Goal: Check status: Check status

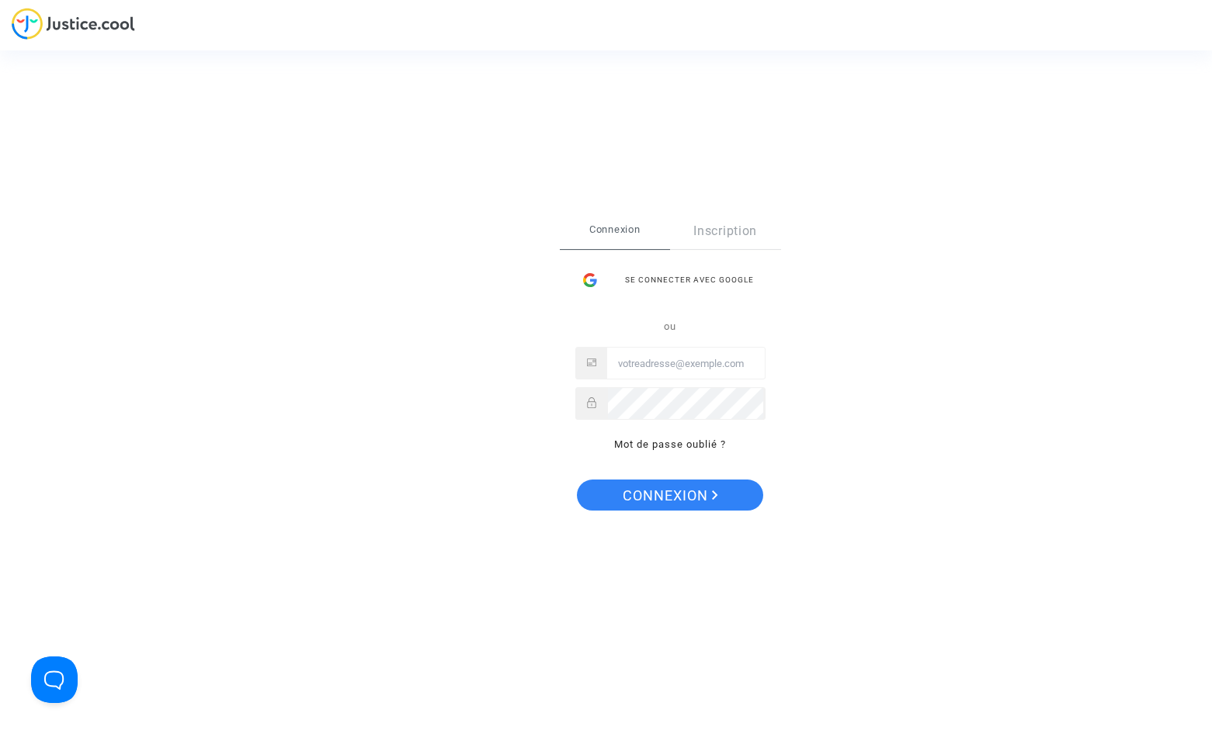
type input "[EMAIL_ADDRESS][DOMAIN_NAME]"
click at [696, 484] on span "Connexion" at bounding box center [670, 496] width 95 height 33
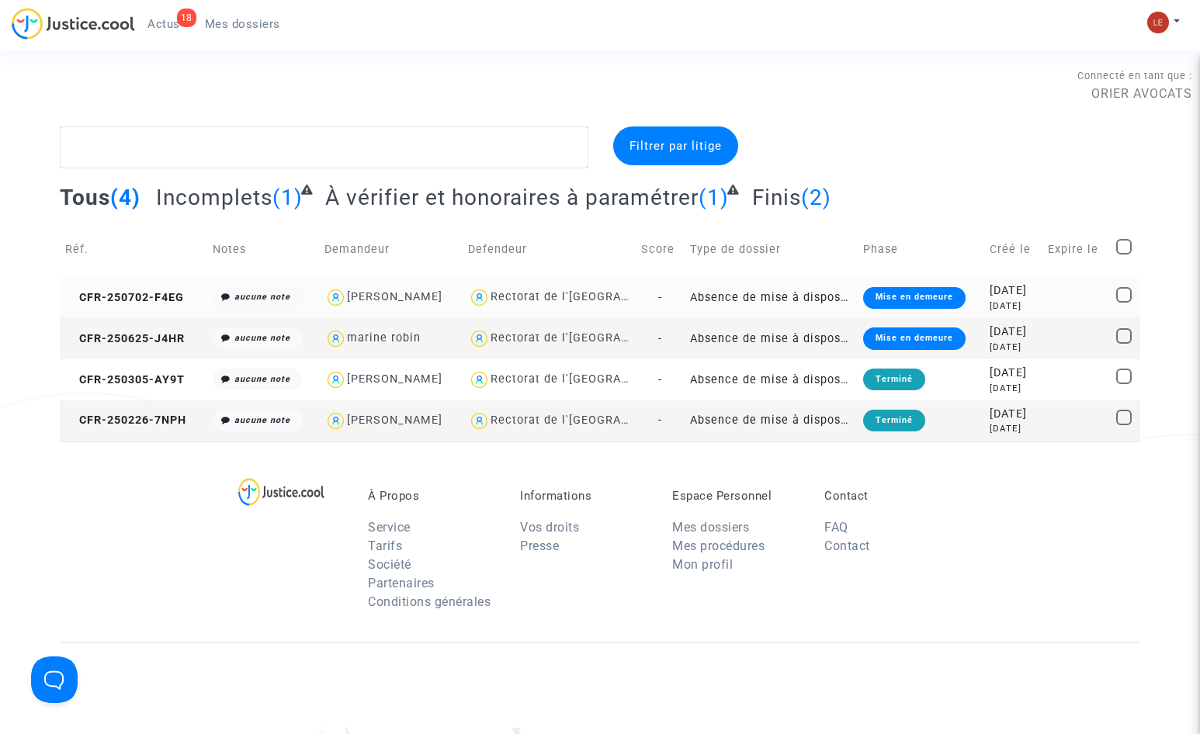
click at [666, 297] on td "-" at bounding box center [661, 297] width 50 height 41
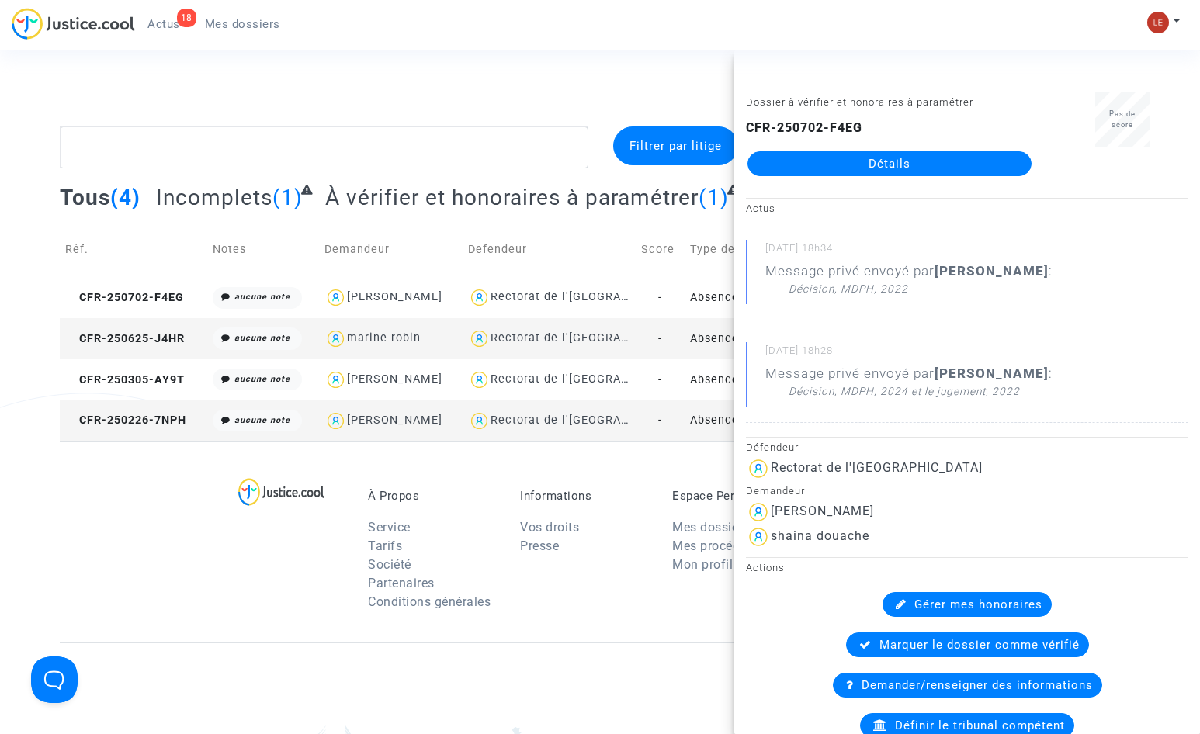
click at [821, 168] on link "Détails" at bounding box center [890, 163] width 284 height 25
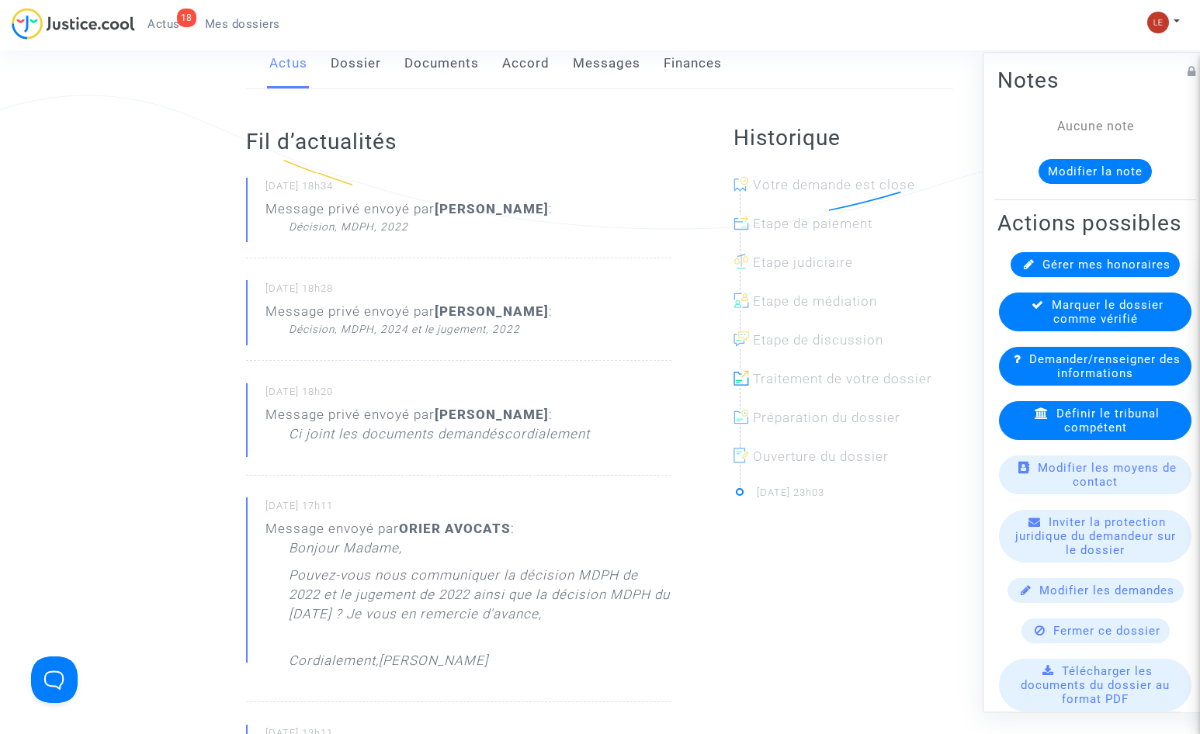
scroll to position [388, 0]
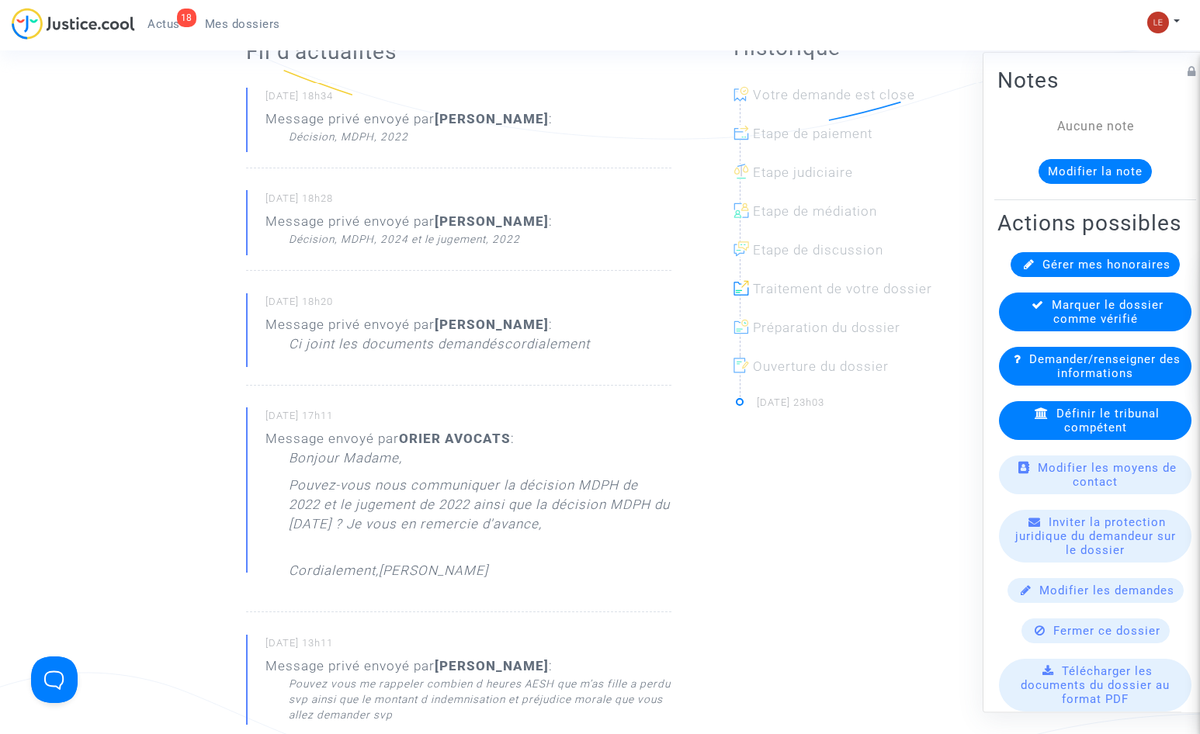
click at [529, 366] on p "Message privé envoyé par Dounia TADDEI : Ci joint les documents demandés cordia…" at bounding box center [427, 342] width 324 height 54
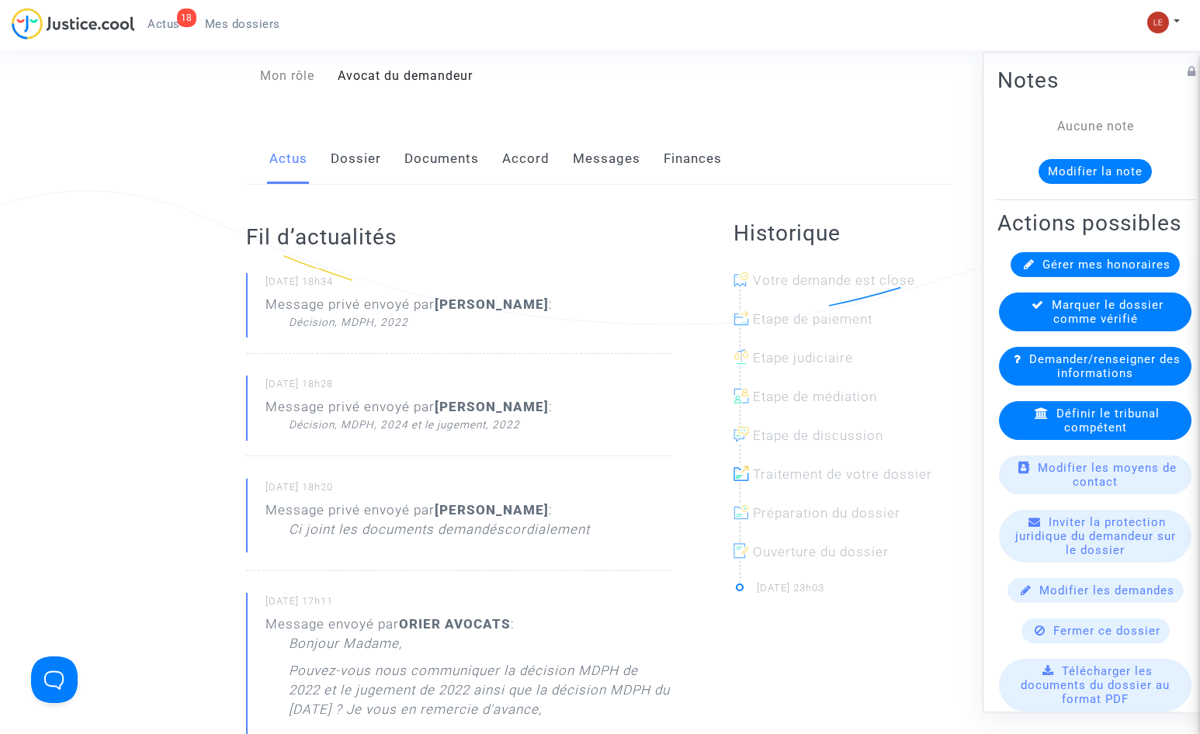
scroll to position [155, 0]
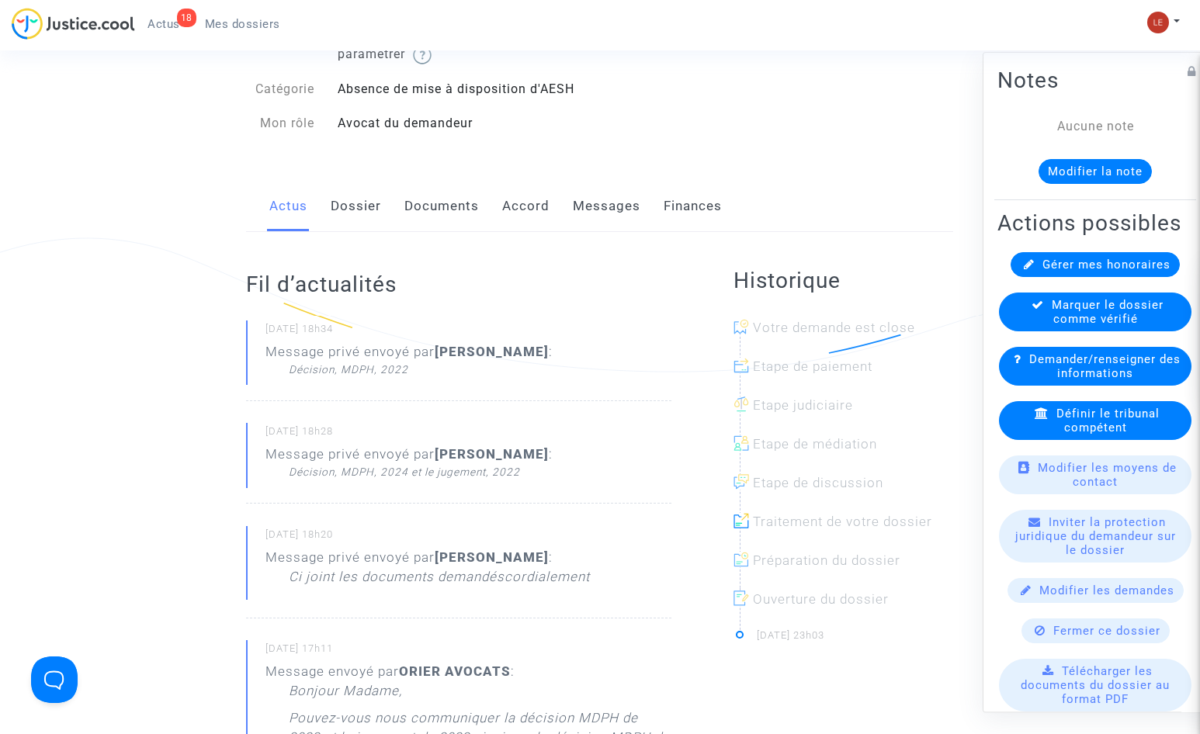
click at [355, 469] on div "Décision, MDPH, 2024 et le jugement, 2022" at bounding box center [421, 472] width 264 height 16
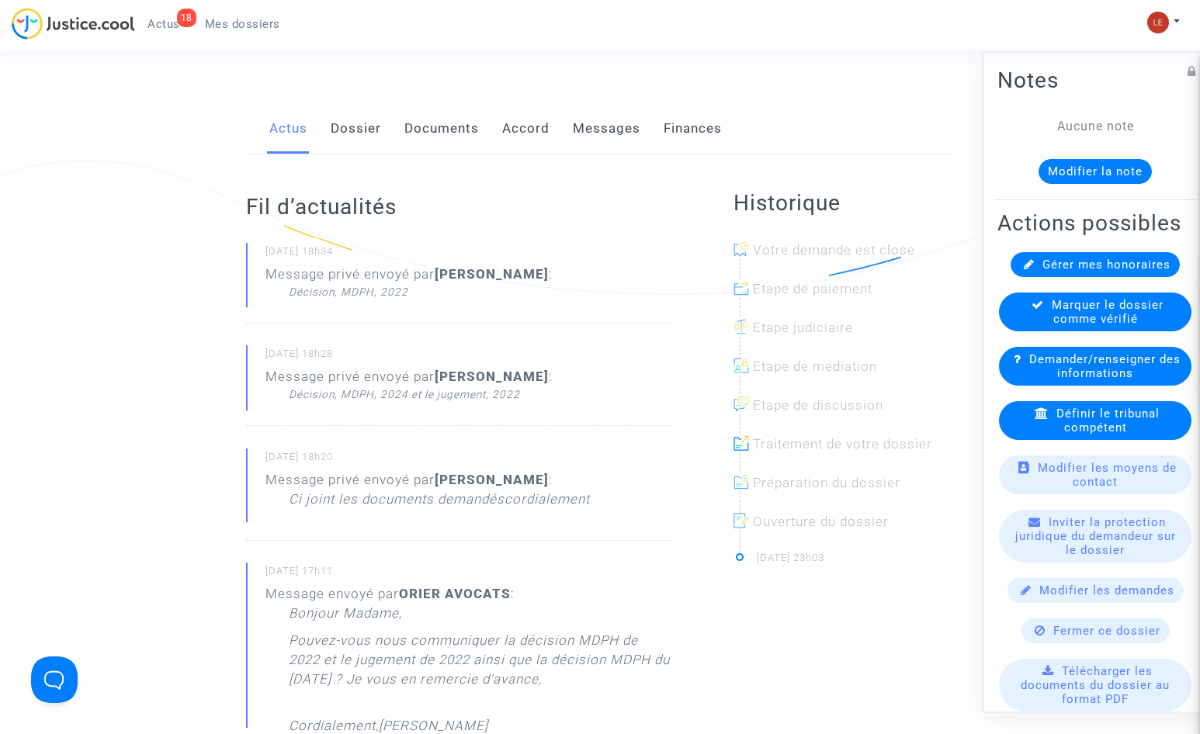
scroll to position [78, 0]
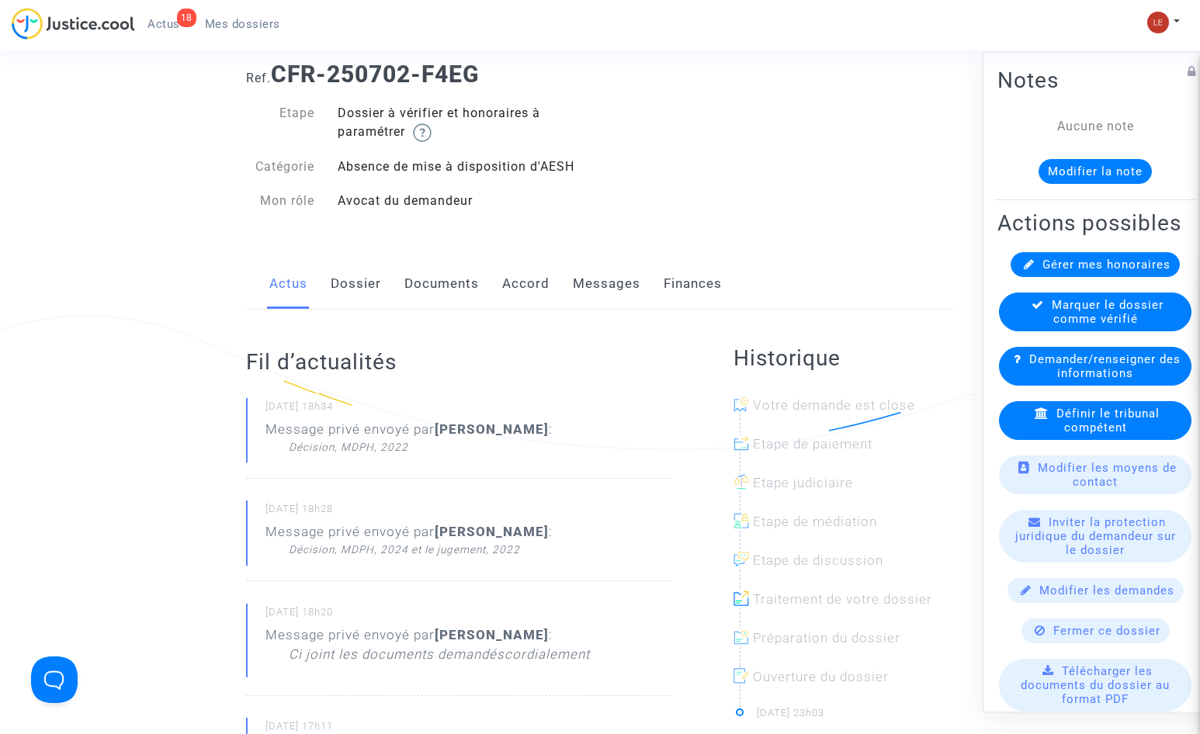
click at [603, 280] on link "Messages" at bounding box center [607, 283] width 68 height 51
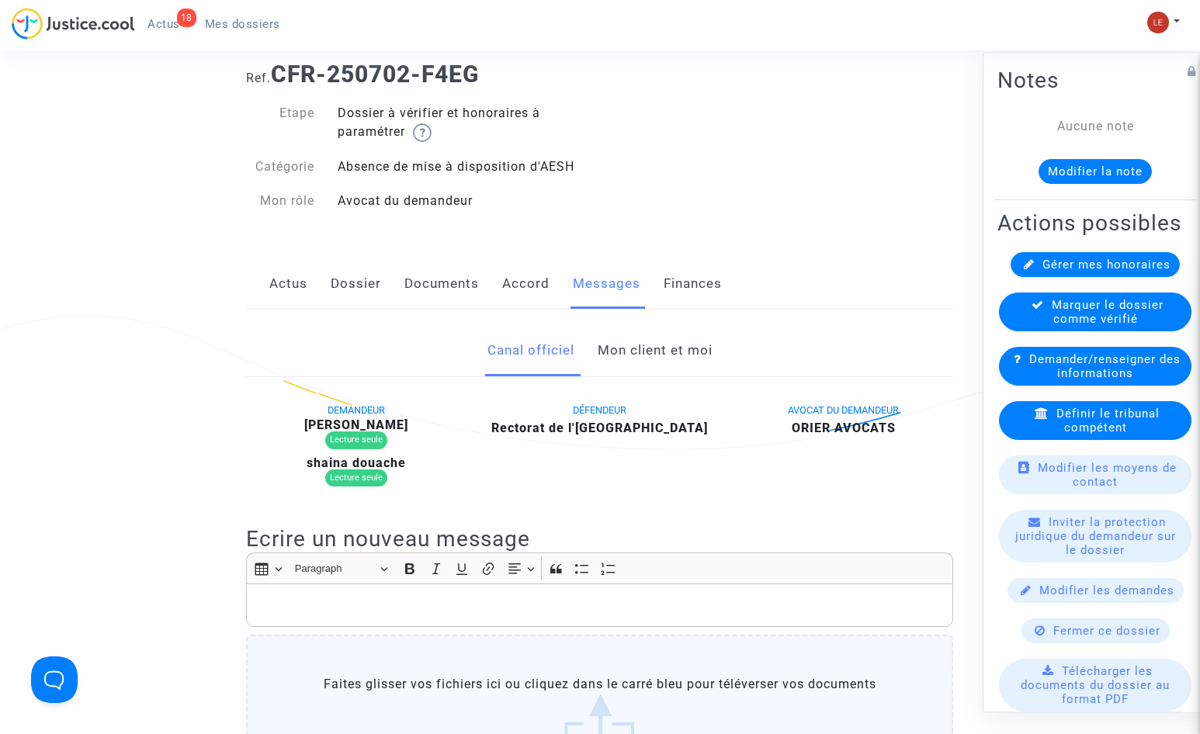
click at [626, 347] on link "Mon client et moi" at bounding box center [655, 350] width 115 height 51
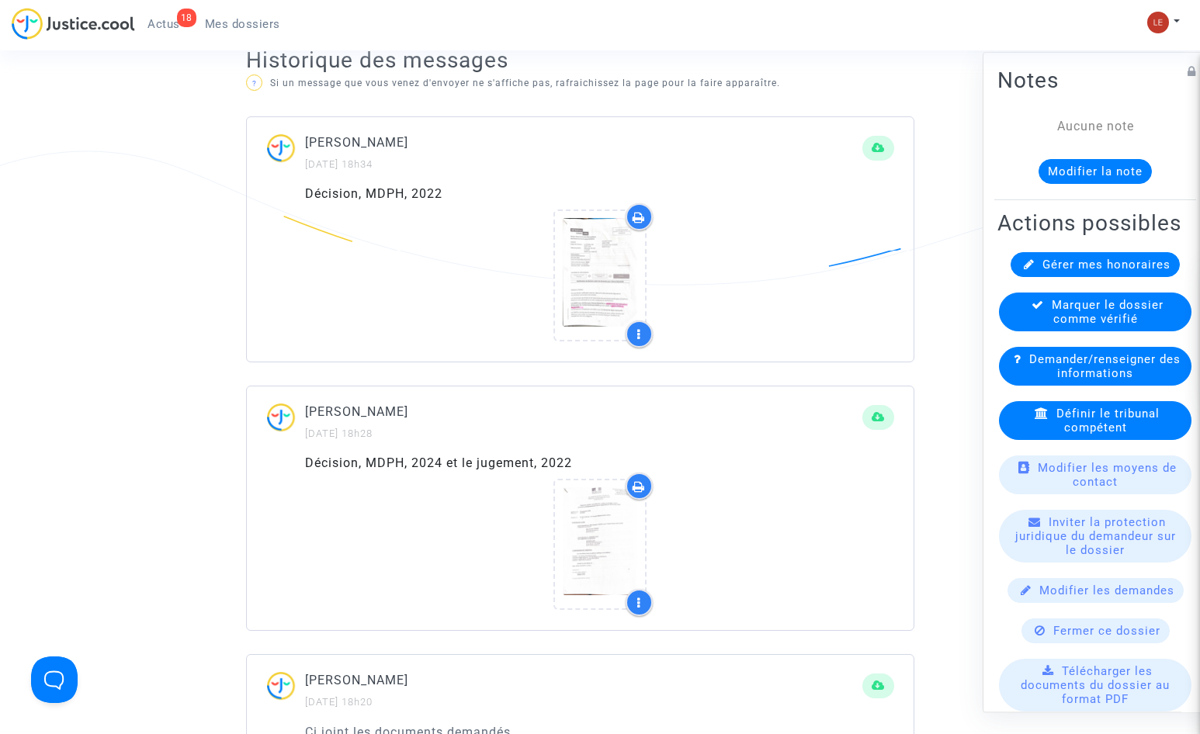
scroll to position [932, 0]
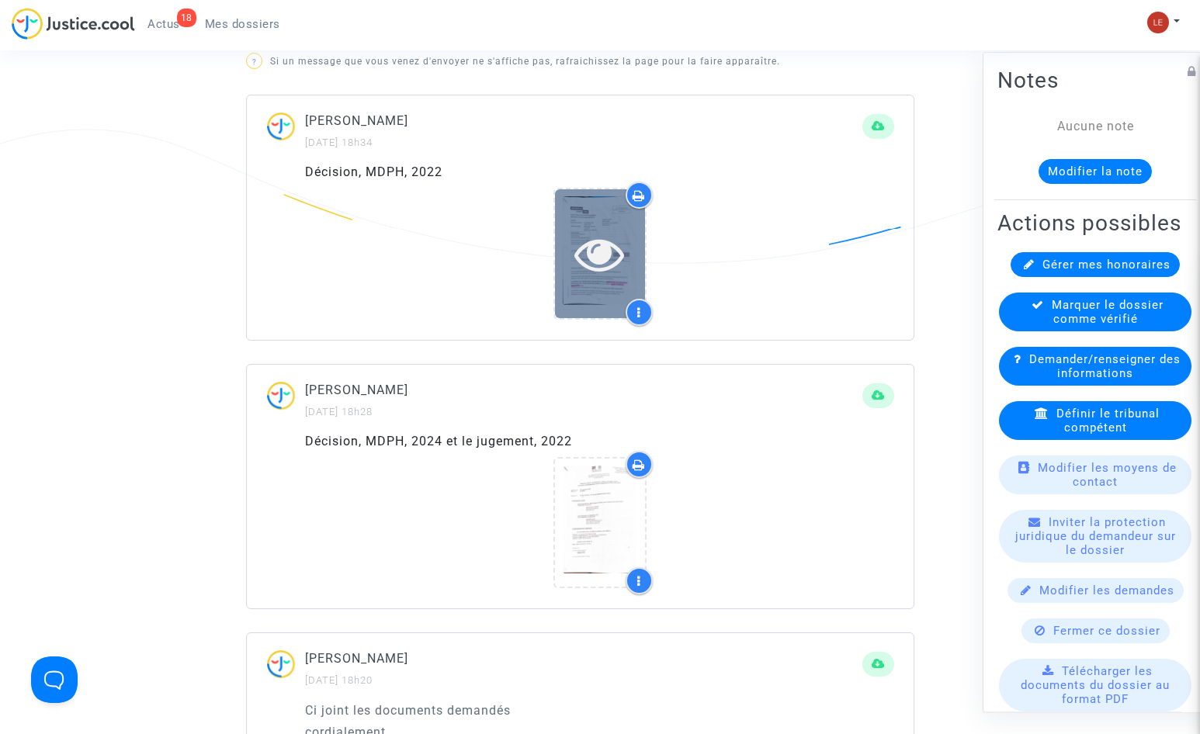
click at [582, 250] on icon at bounding box center [599, 254] width 50 height 50
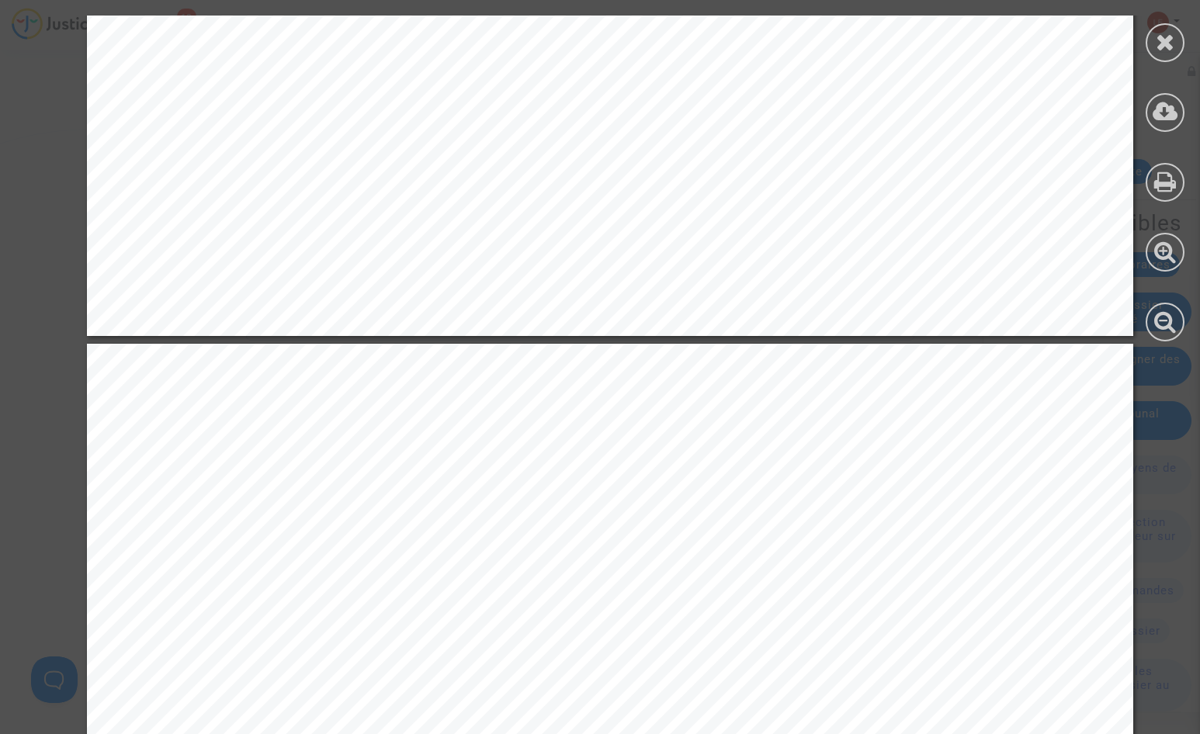
scroll to position [3881, 0]
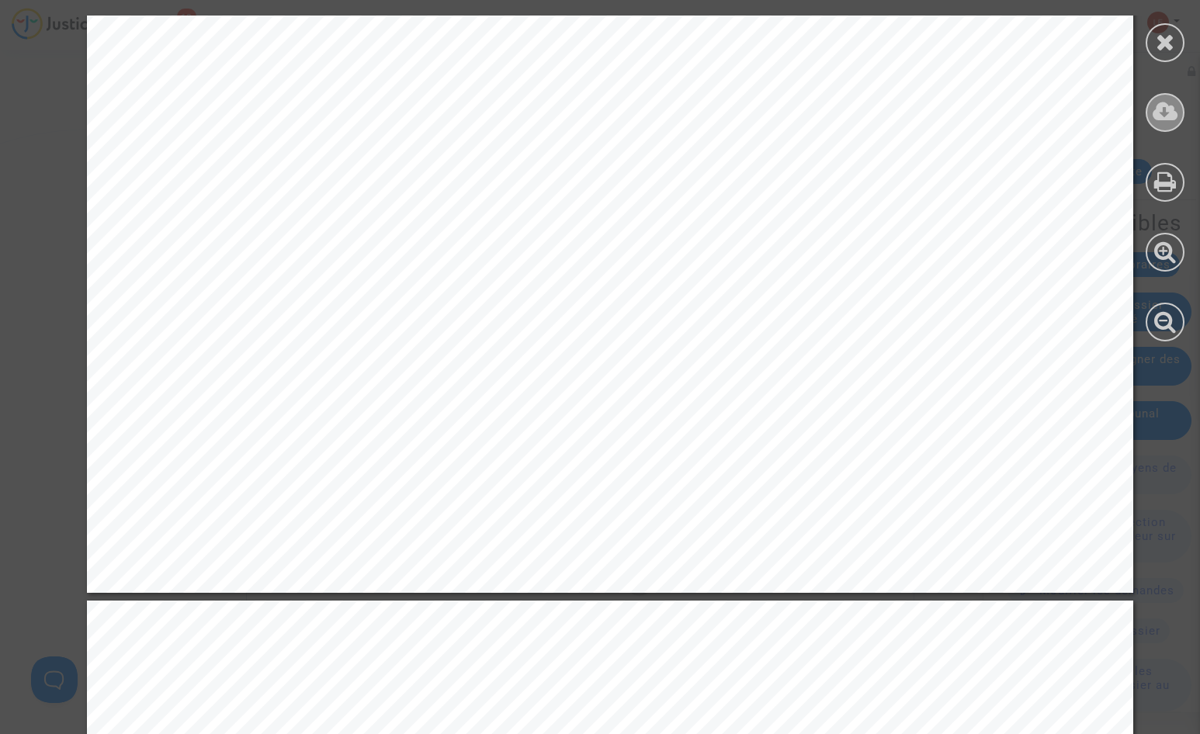
click at [1148, 107] on div at bounding box center [1165, 112] width 39 height 39
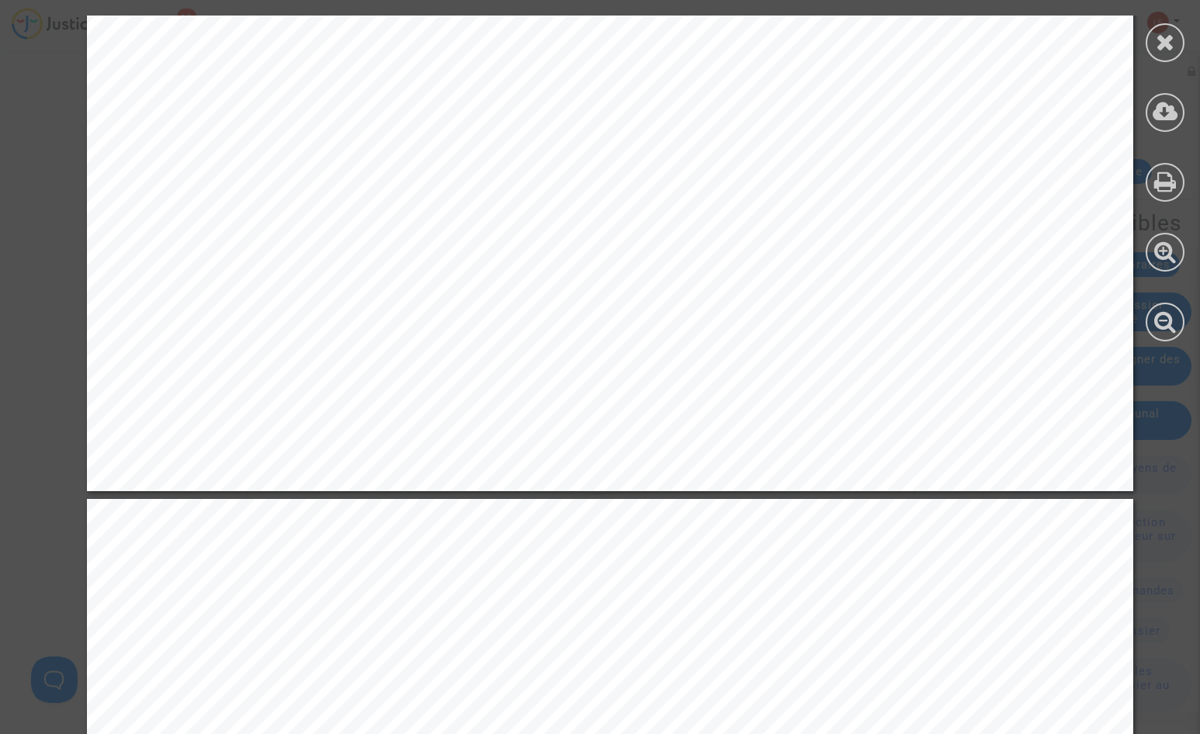
scroll to position [4114, 0]
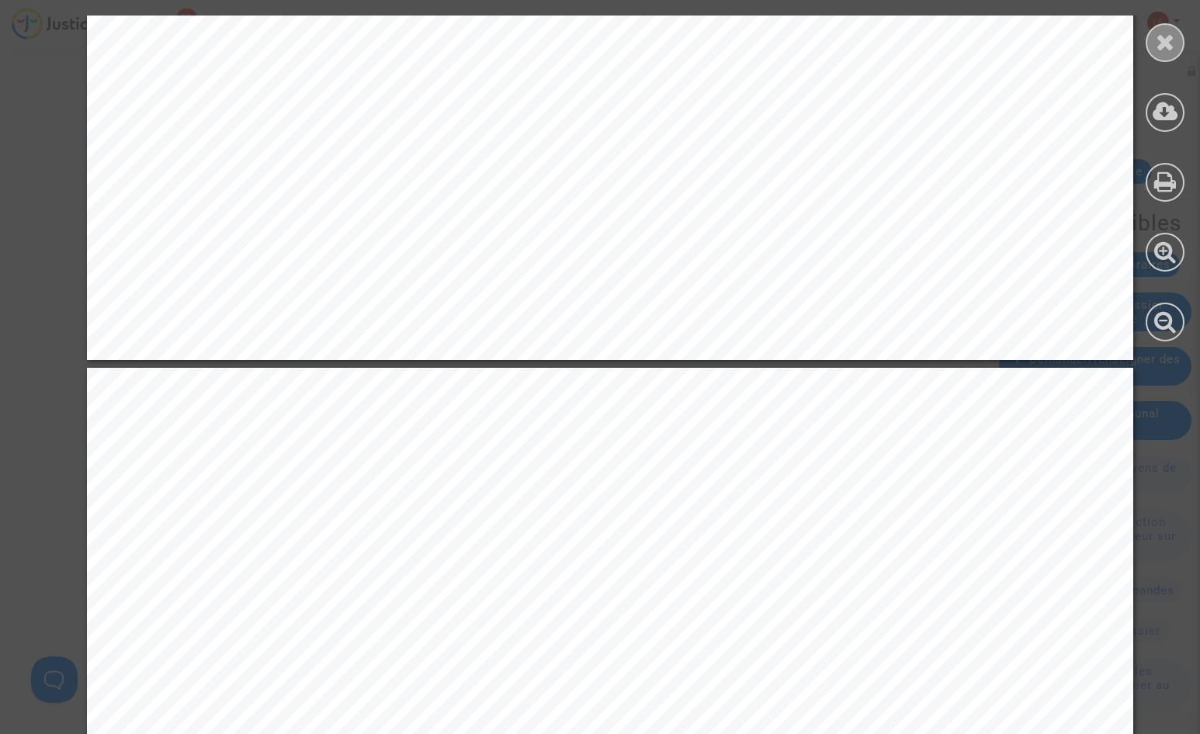
click at [1150, 35] on div at bounding box center [1165, 42] width 39 height 39
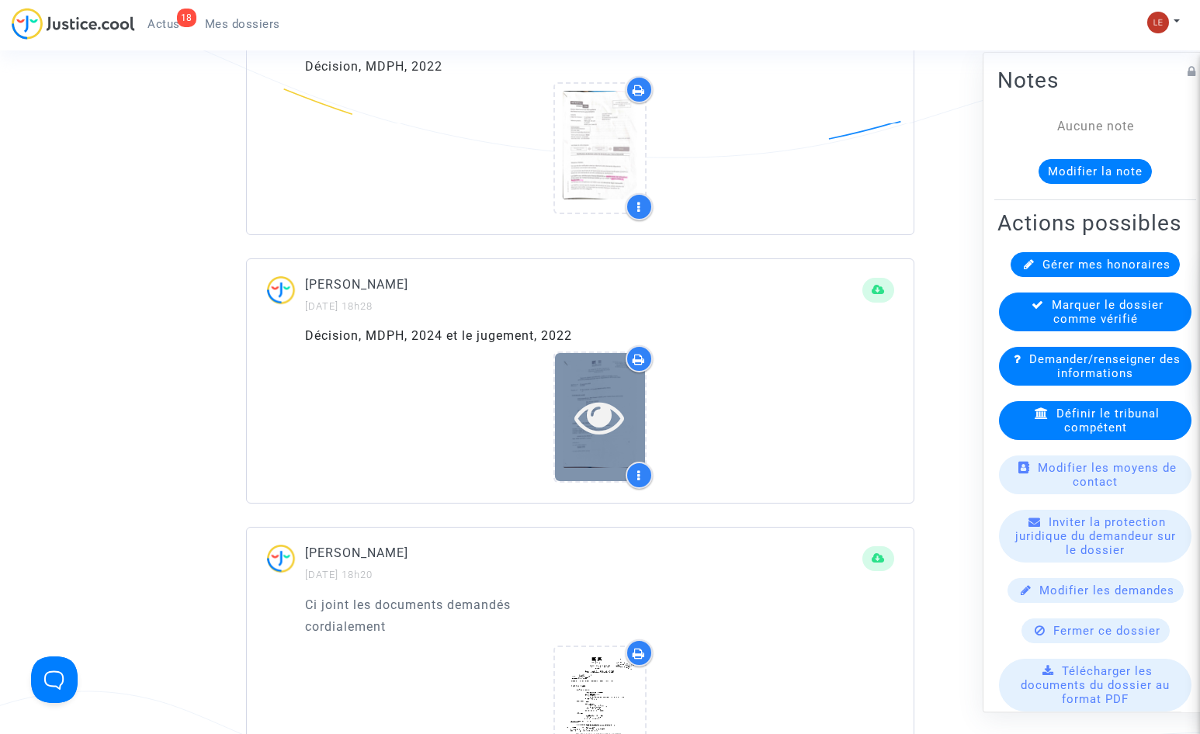
scroll to position [1009, 0]
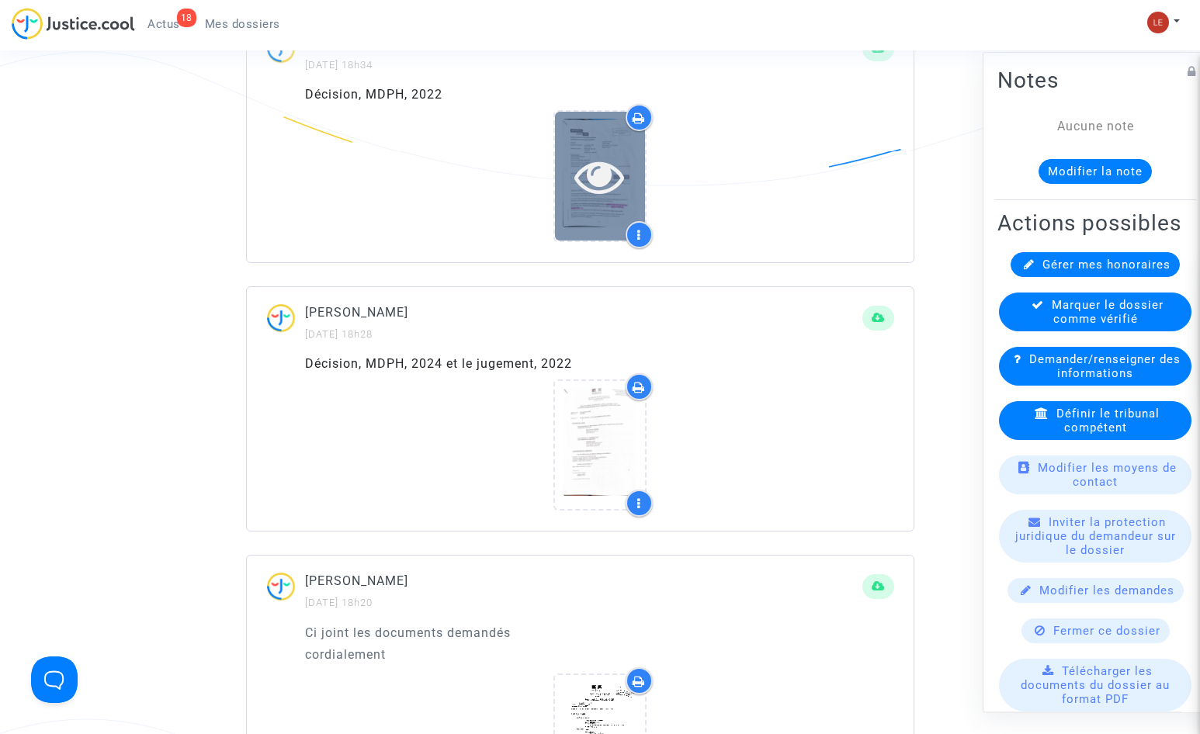
click at [572, 149] on div at bounding box center [600, 176] width 90 height 128
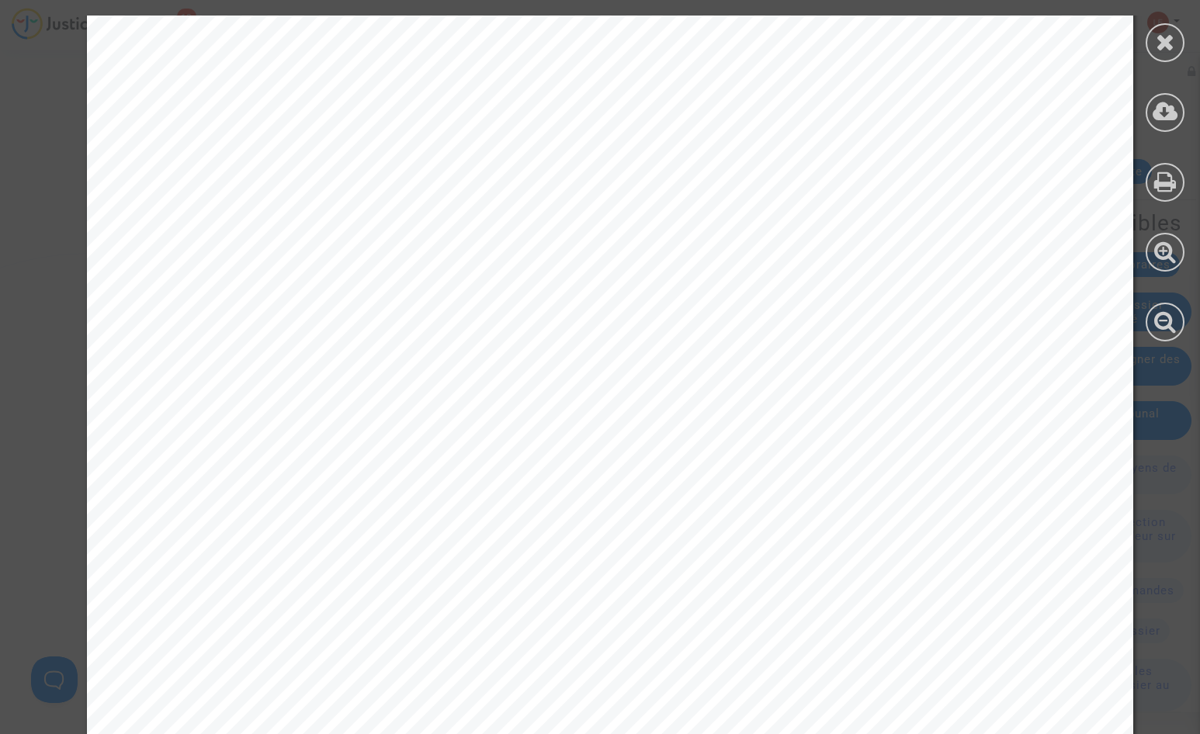
scroll to position [11049, 0]
click at [1180, 39] on div at bounding box center [1165, 42] width 39 height 39
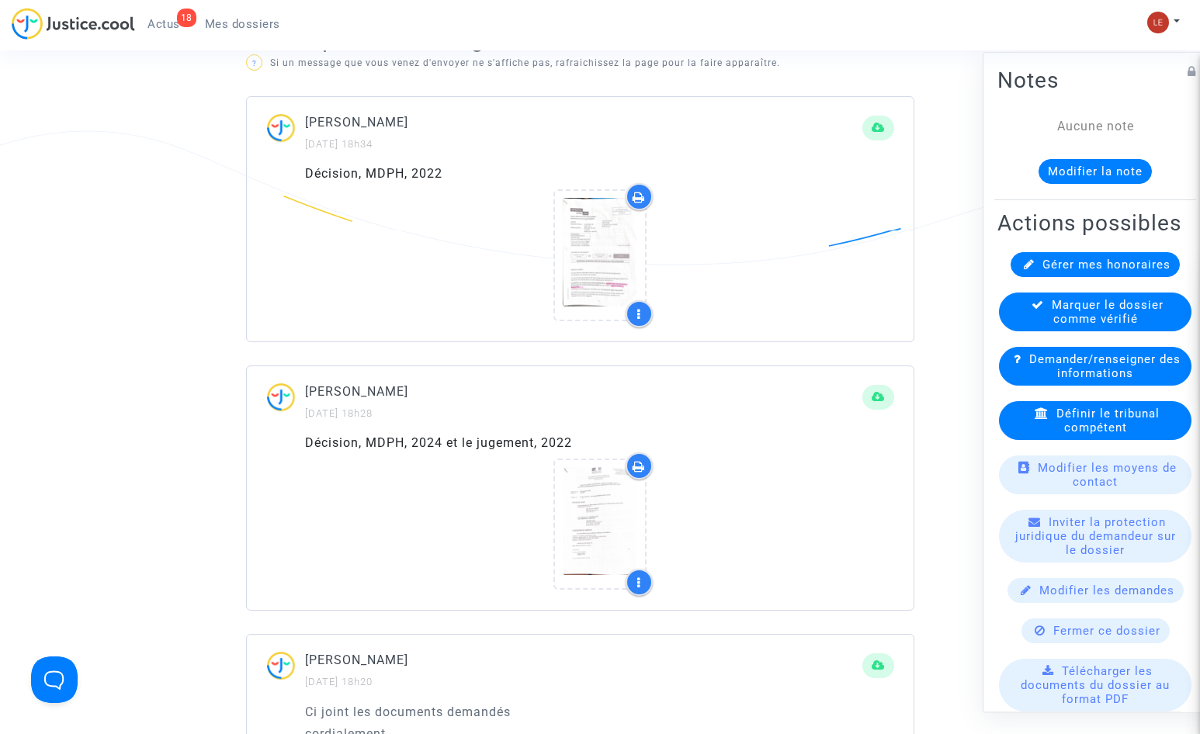
scroll to position [932, 0]
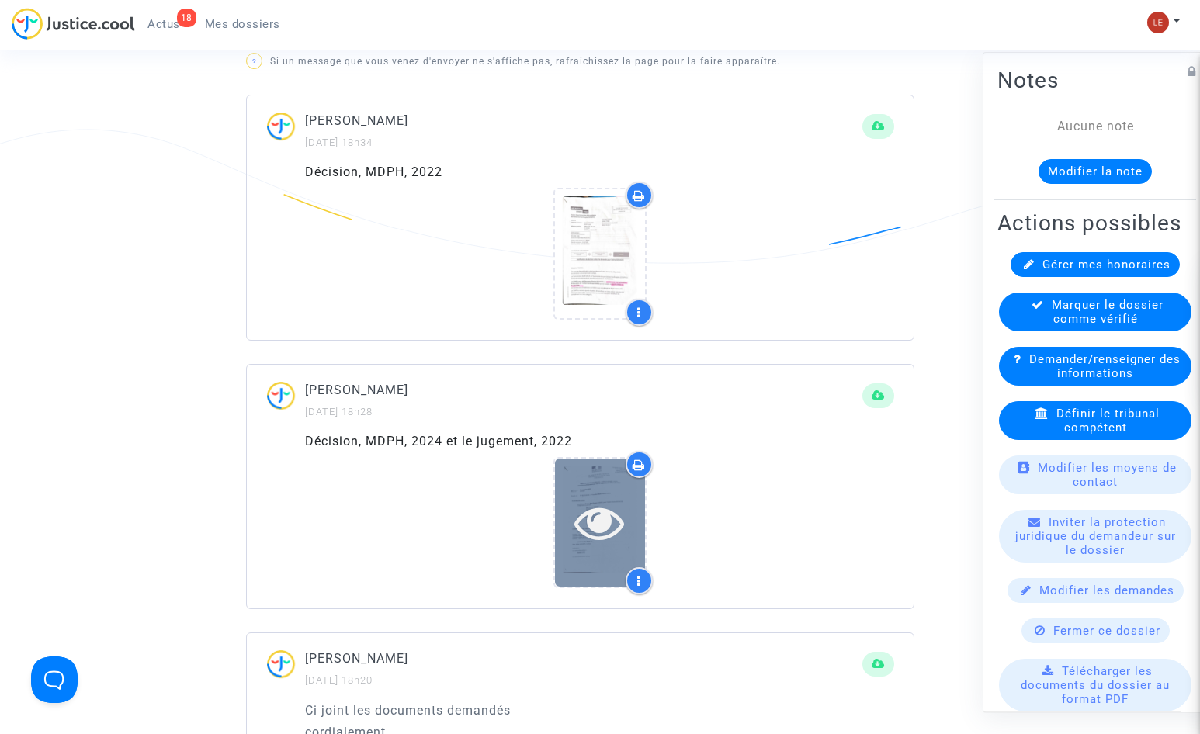
click at [581, 498] on icon at bounding box center [599, 523] width 50 height 50
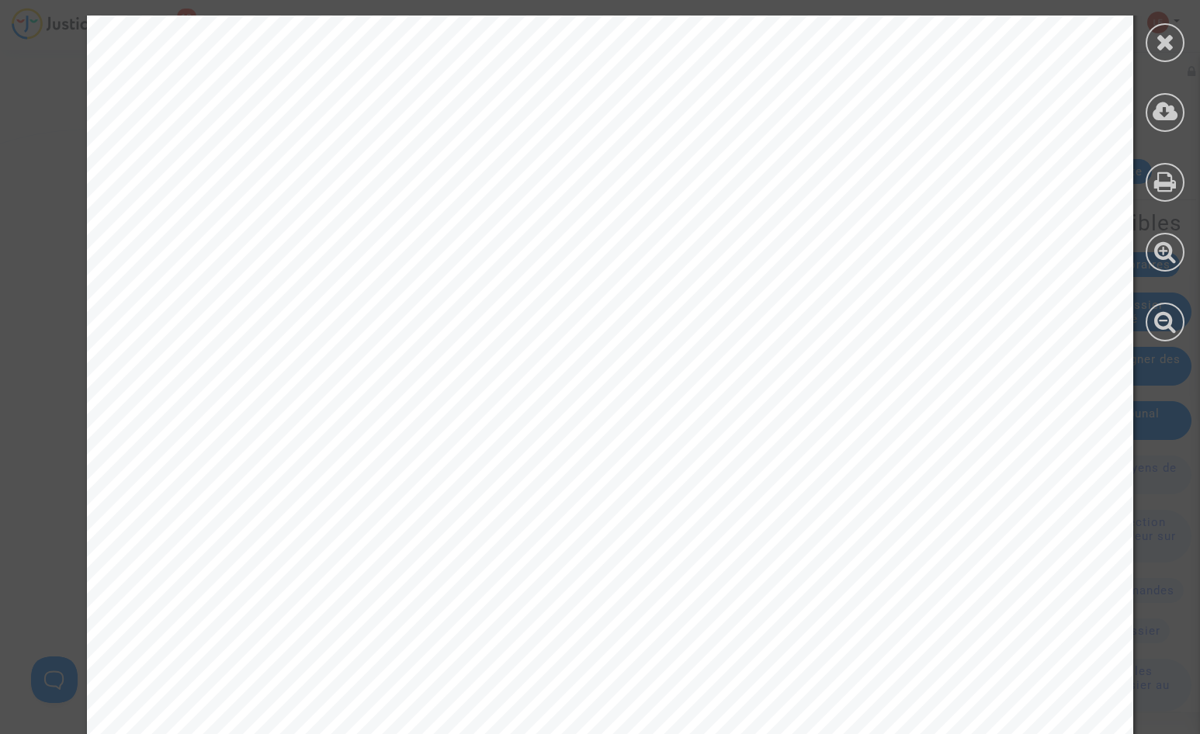
scroll to position [0, 0]
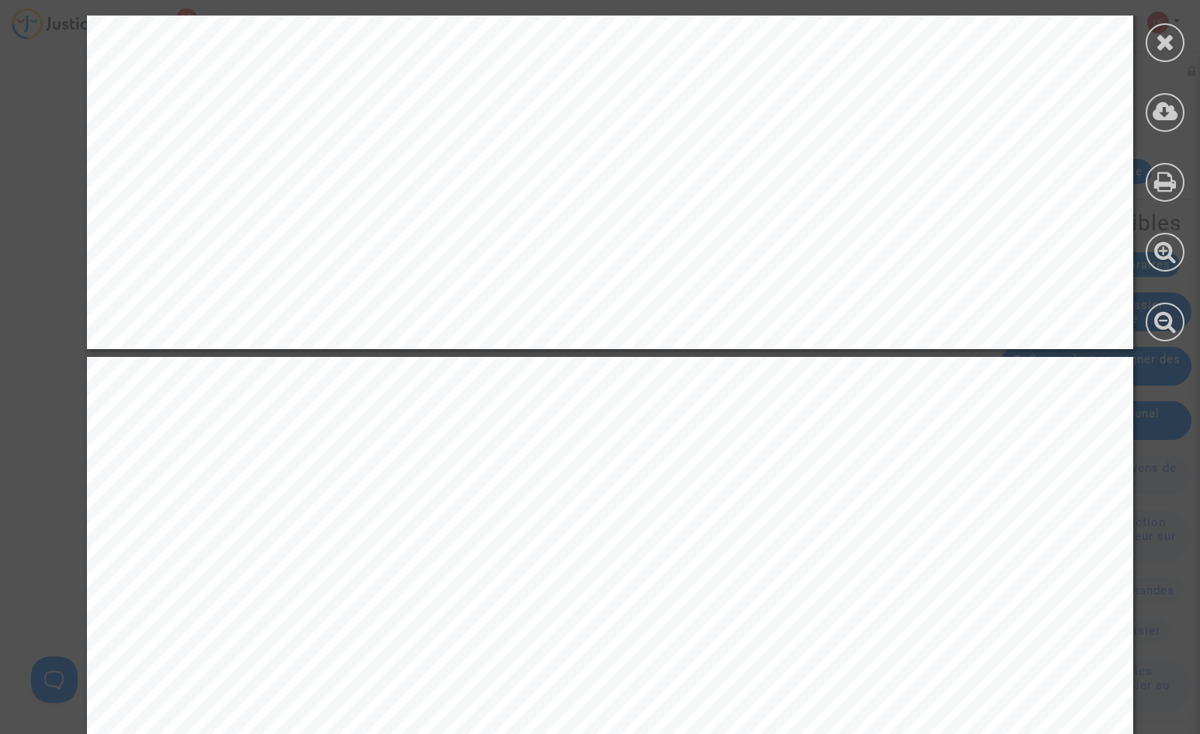
scroll to position [2950, 0]
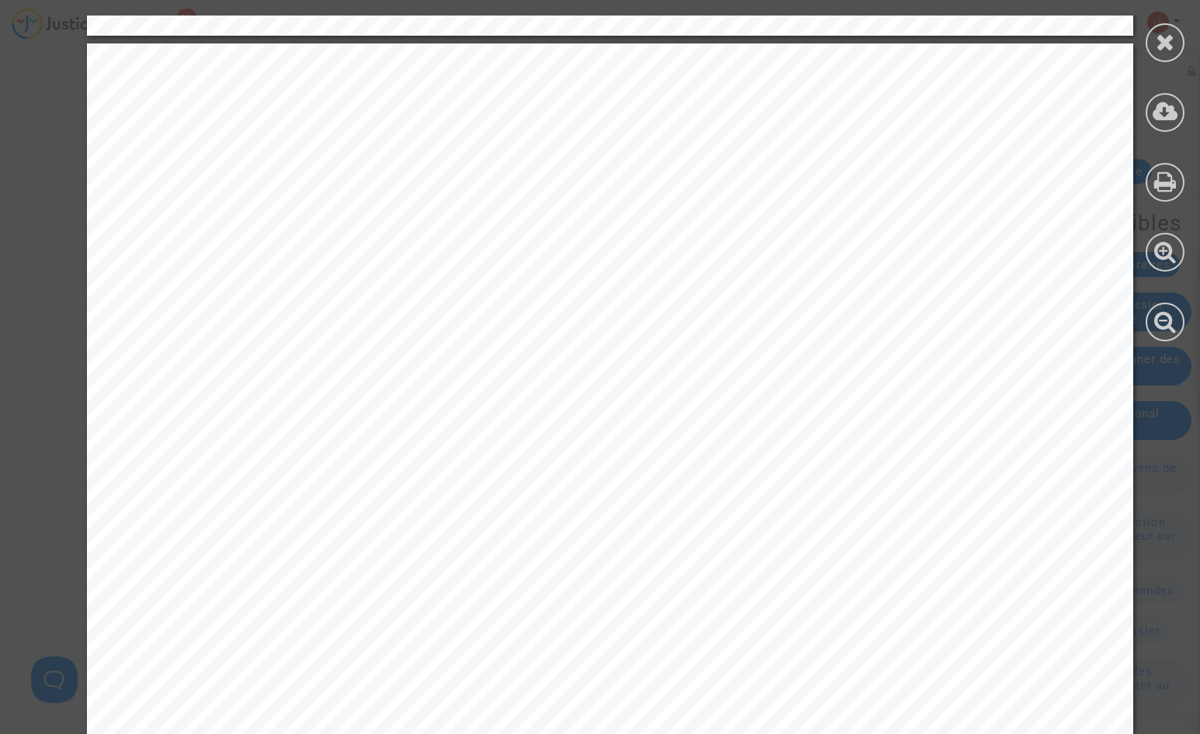
drag, startPoint x: 1198, startPoint y: 177, endPoint x: 1187, endPoint y: 265, distance: 88.4
click at [1187, 265] on div at bounding box center [1165, 178] width 70 height 357
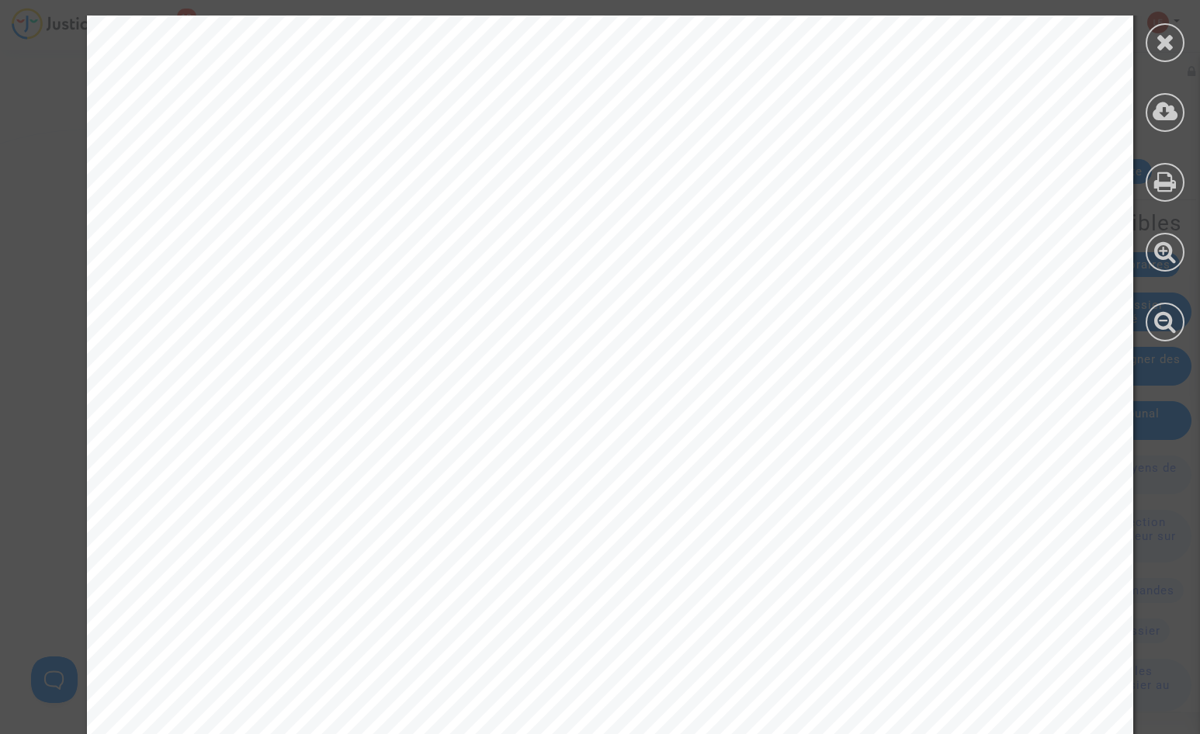
scroll to position [14182, 0]
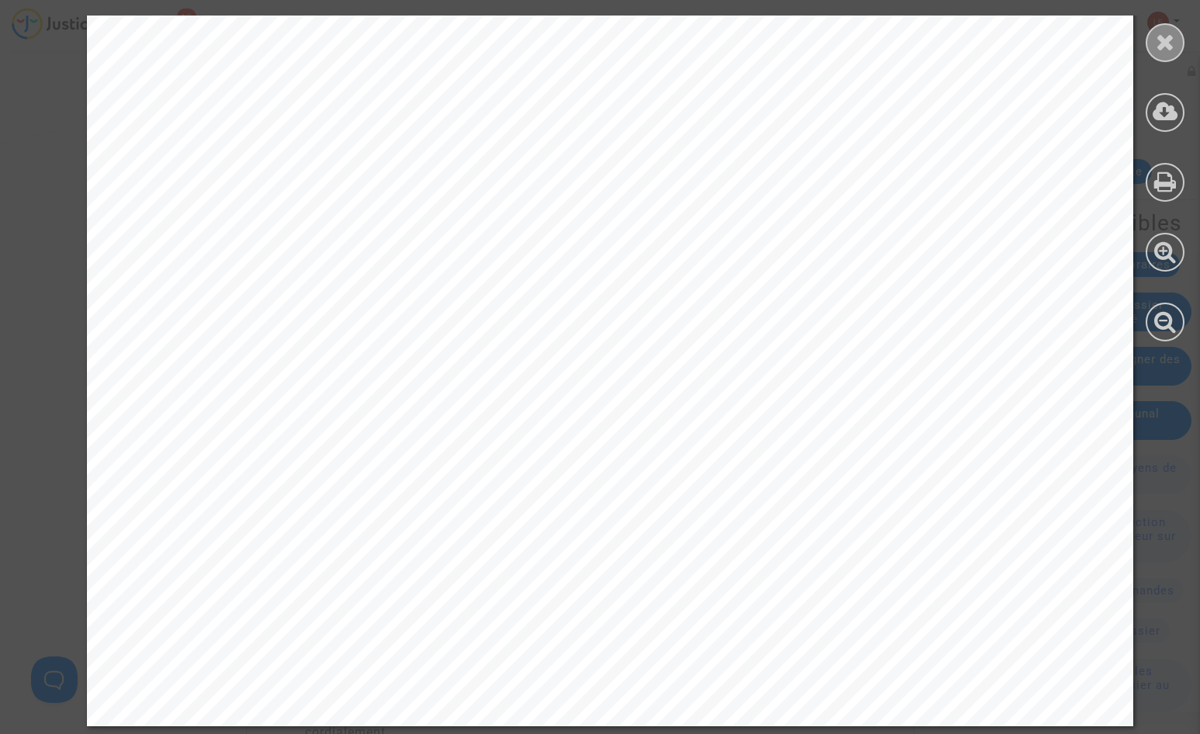
click at [1171, 48] on icon at bounding box center [1165, 41] width 19 height 23
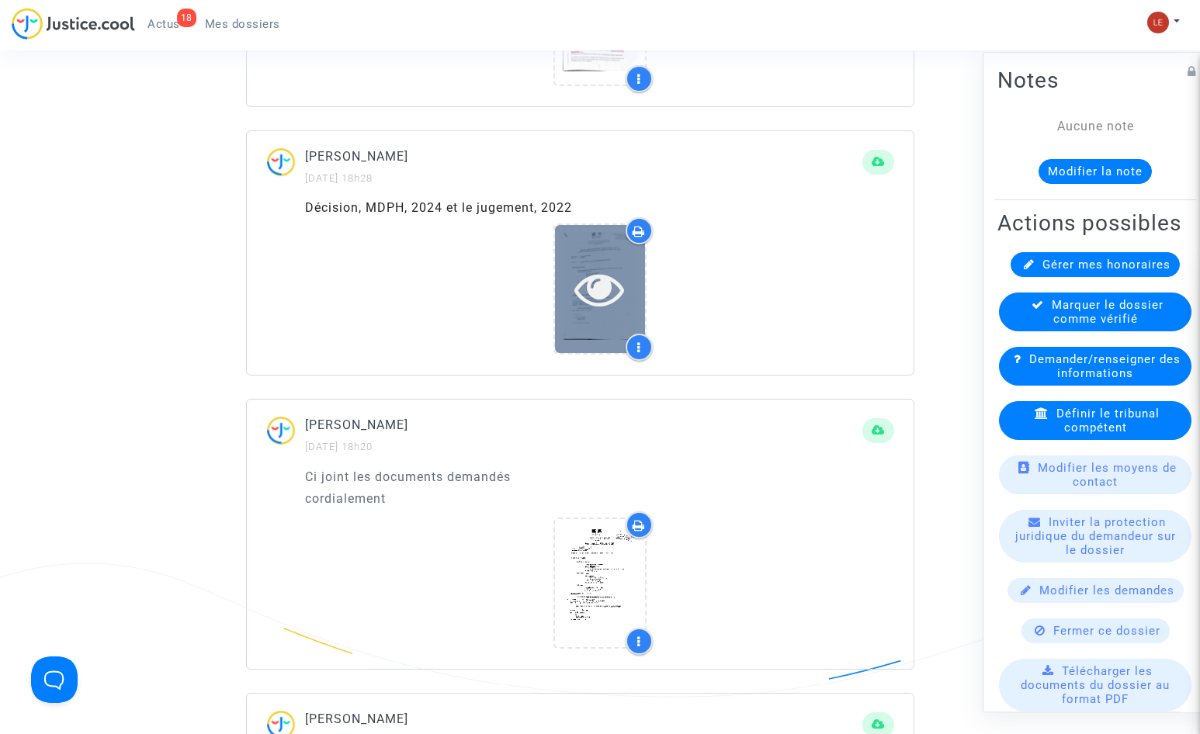
scroll to position [1164, 0]
click at [590, 267] on icon at bounding box center [599, 290] width 50 height 50
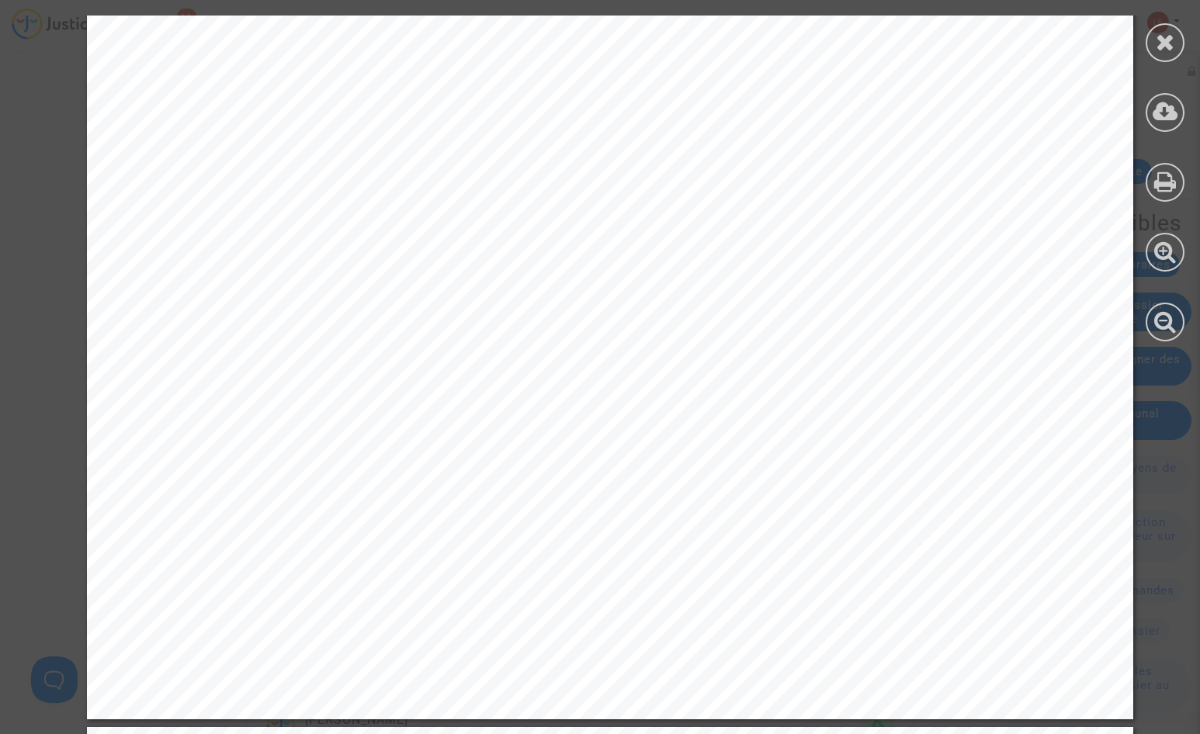
scroll to position [776, 0]
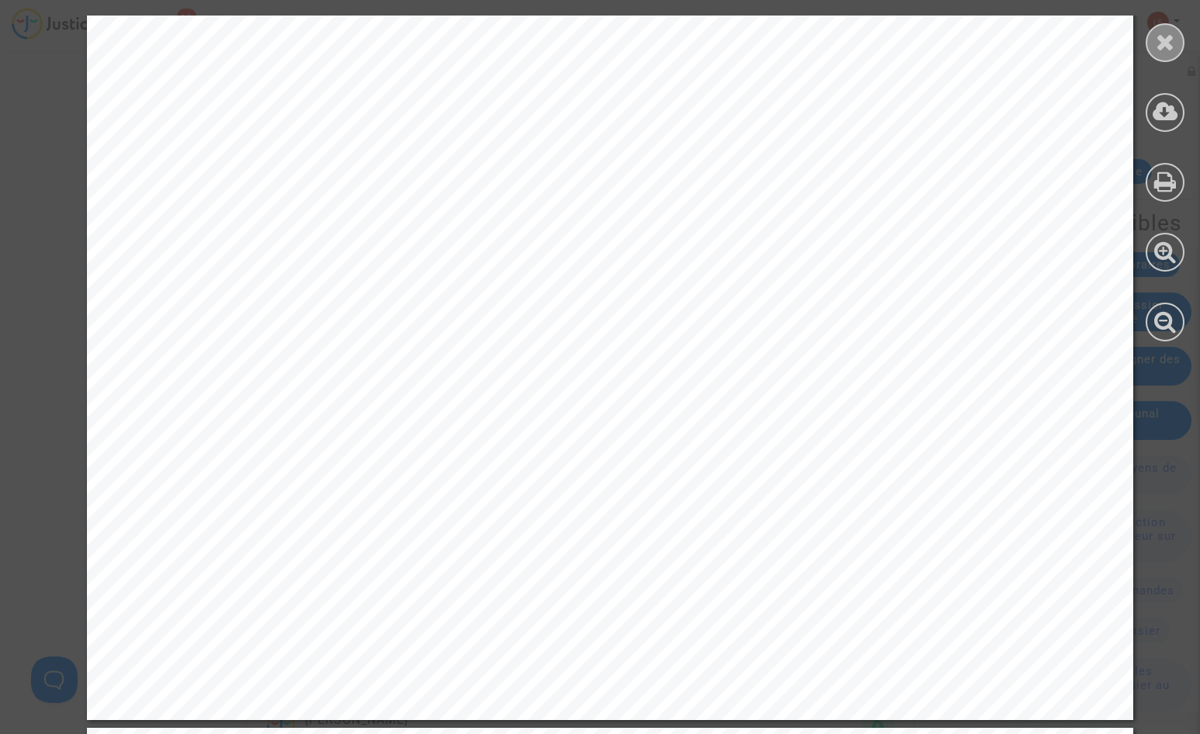
click at [1167, 36] on icon at bounding box center [1165, 41] width 19 height 23
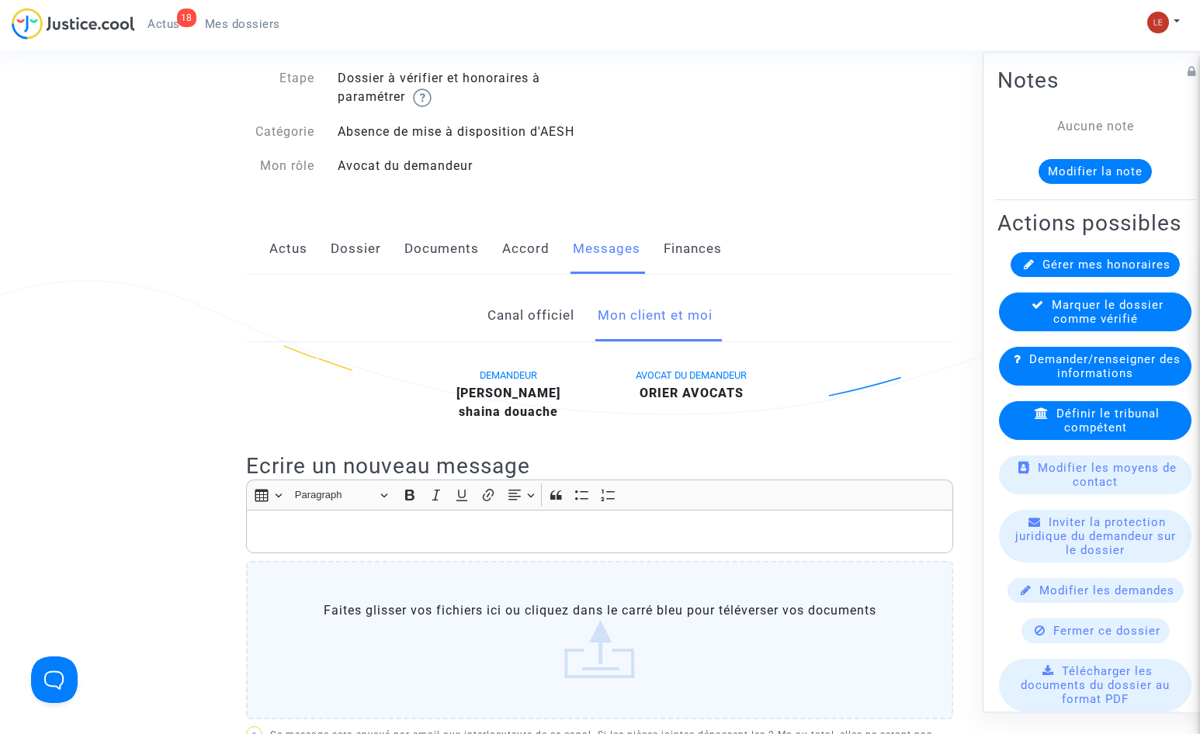
scroll to position [0, 0]
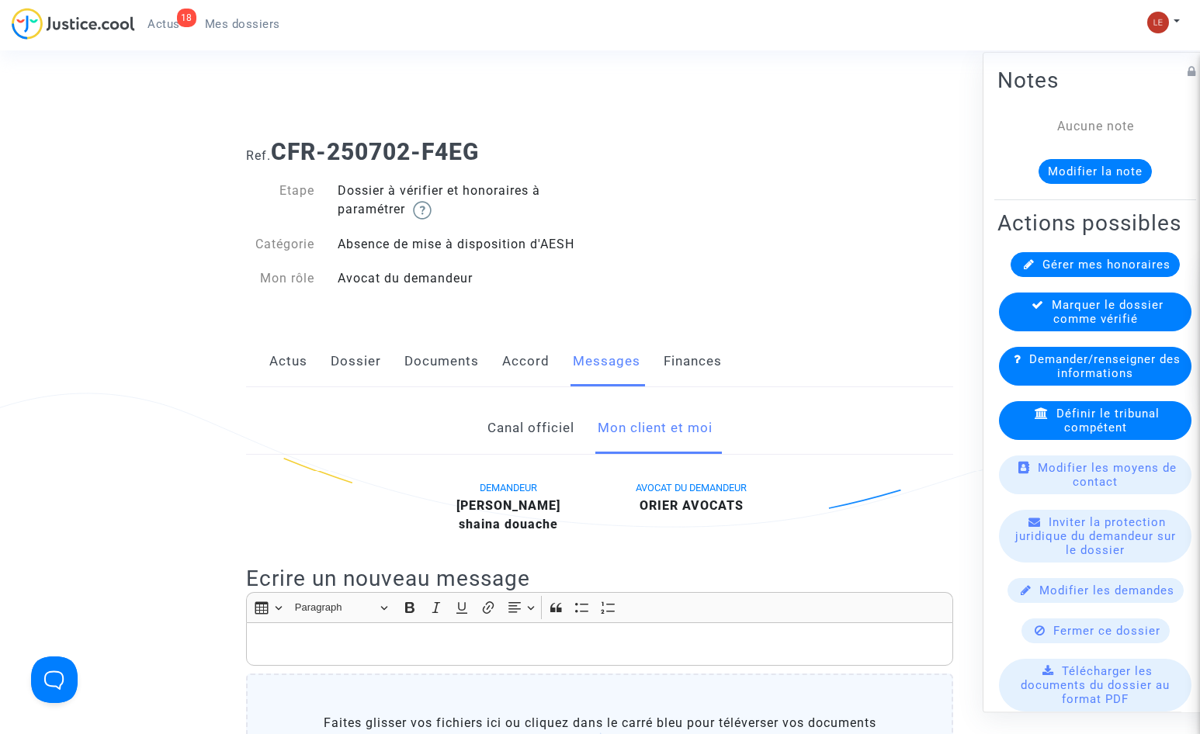
click at [549, 419] on link "Canal officiel" at bounding box center [530, 428] width 87 height 51
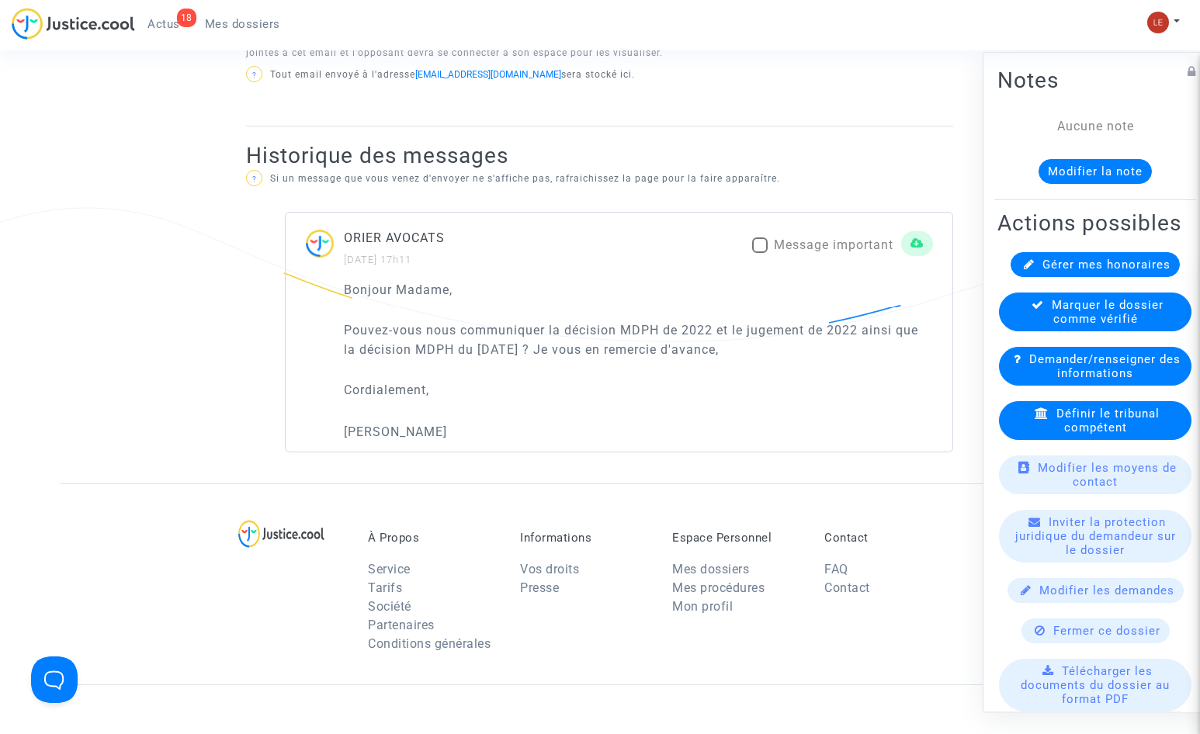
scroll to position [854, 0]
